Goal: Task Accomplishment & Management: Manage account settings

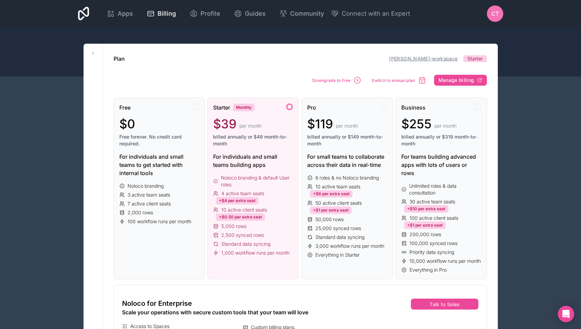
click at [427, 60] on link "[PERSON_NAME]-workspace" at bounding box center [423, 59] width 69 height 6
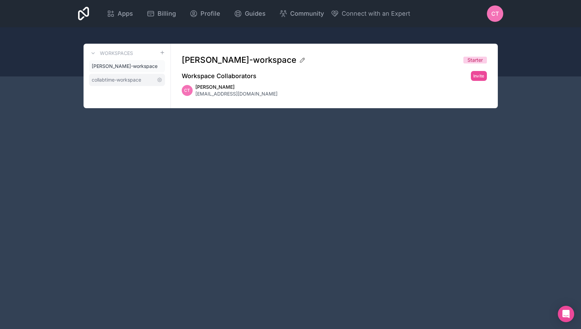
click at [105, 80] on span "collabtime-workspace" at bounding box center [116, 79] width 49 height 7
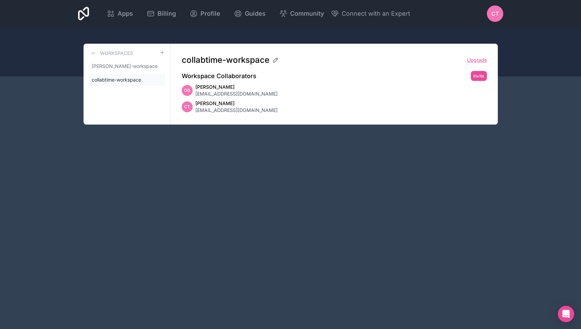
click at [486, 61] on link "Upgrade" at bounding box center [477, 60] width 20 height 7
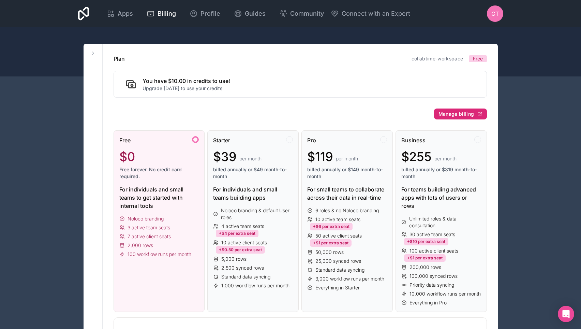
click at [466, 113] on span "Manage billing" at bounding box center [457, 114] width 36 height 6
